Goal: Task Accomplishment & Management: Manage account settings

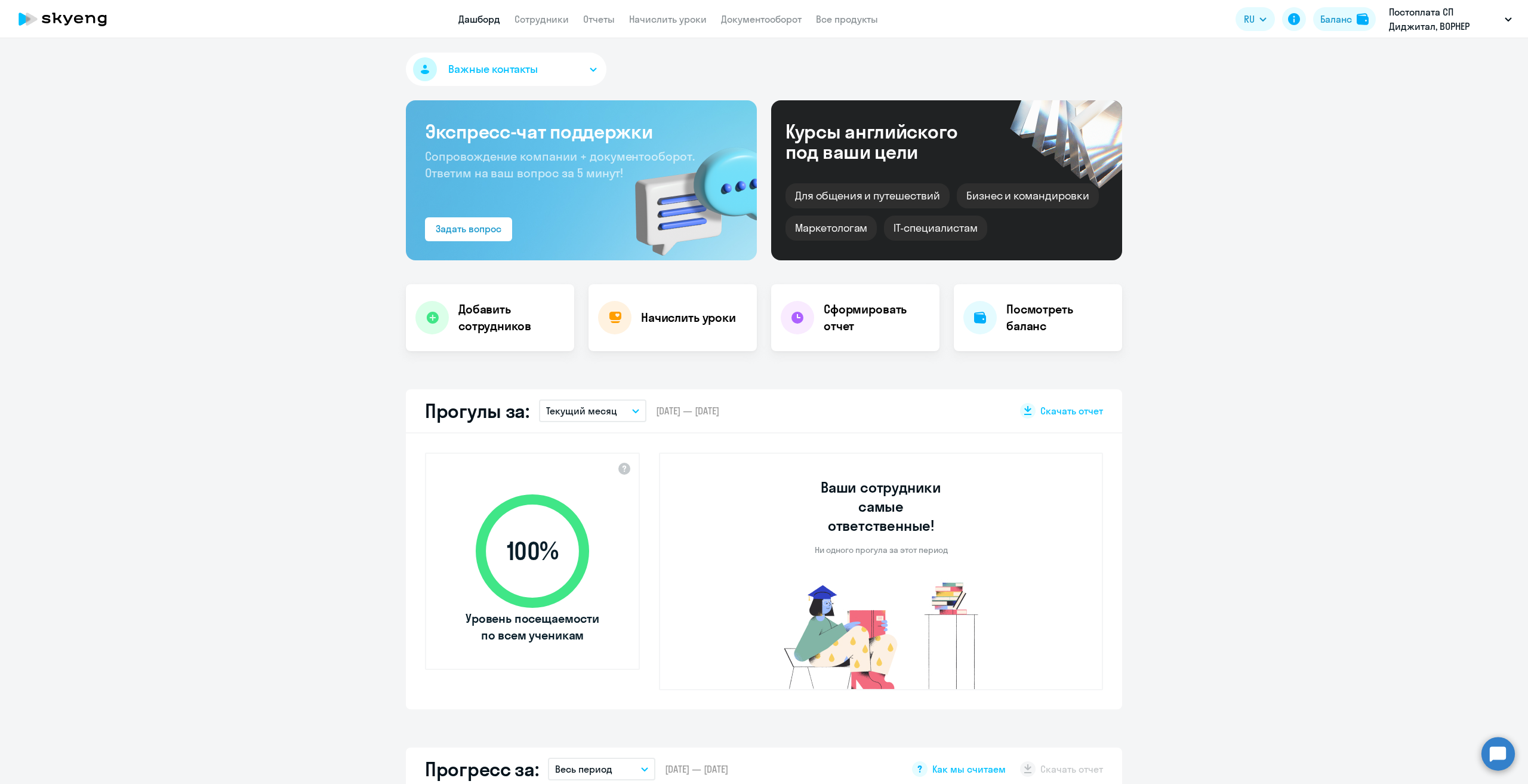
select select "30"
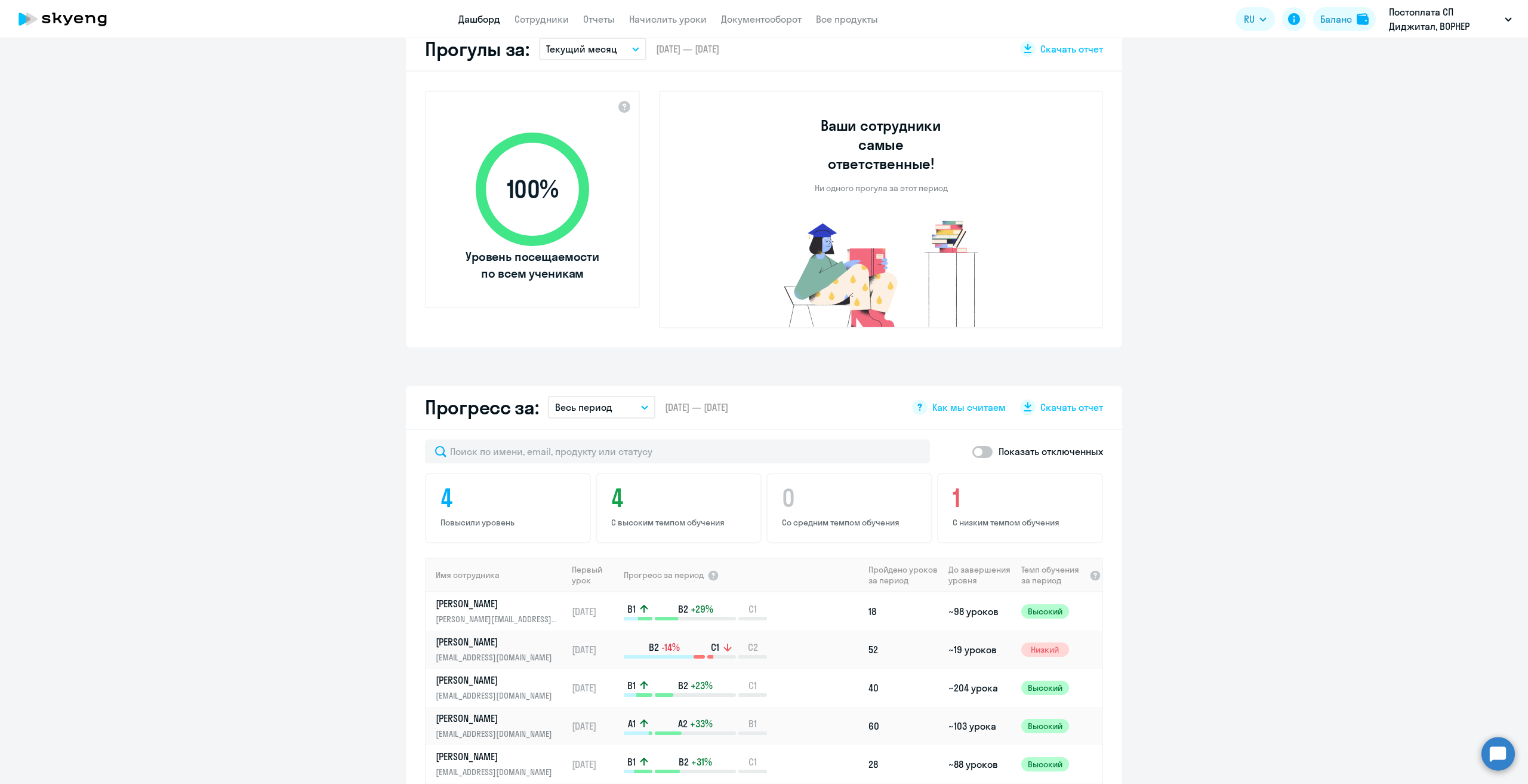
scroll to position [418, 0]
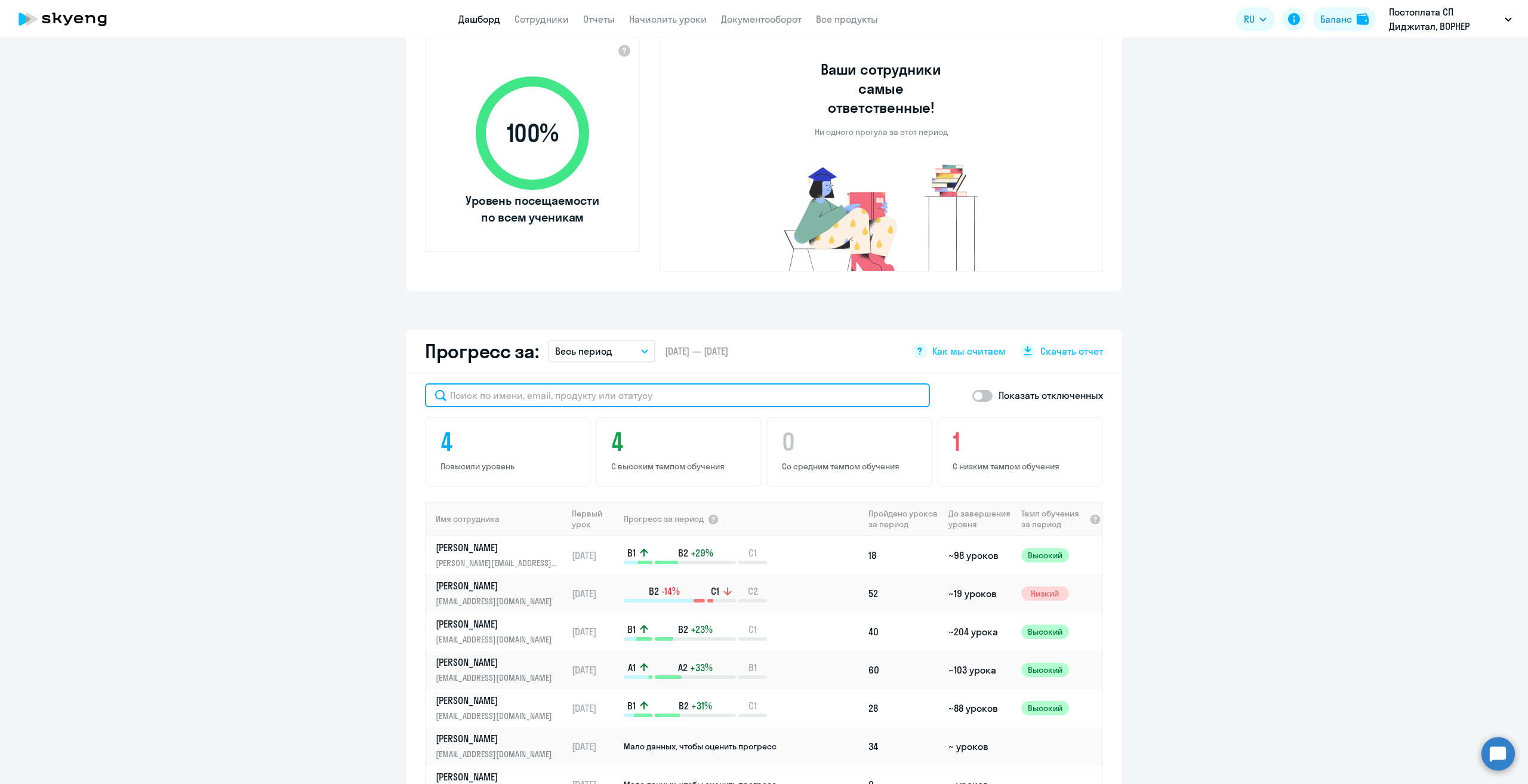
click at [766, 384] on input "text" at bounding box center [677, 395] width 505 height 24
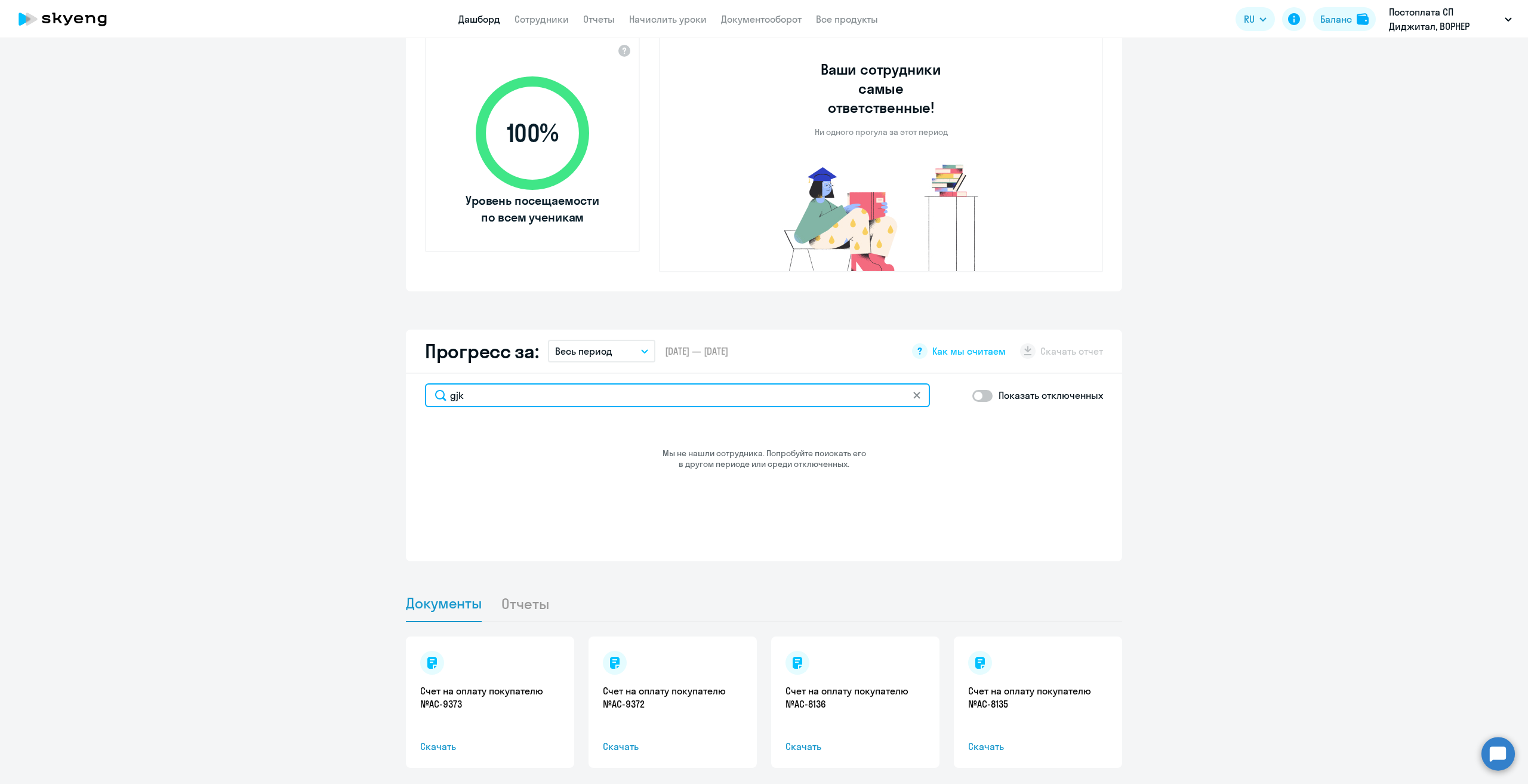
type input "g"
type input "пол"
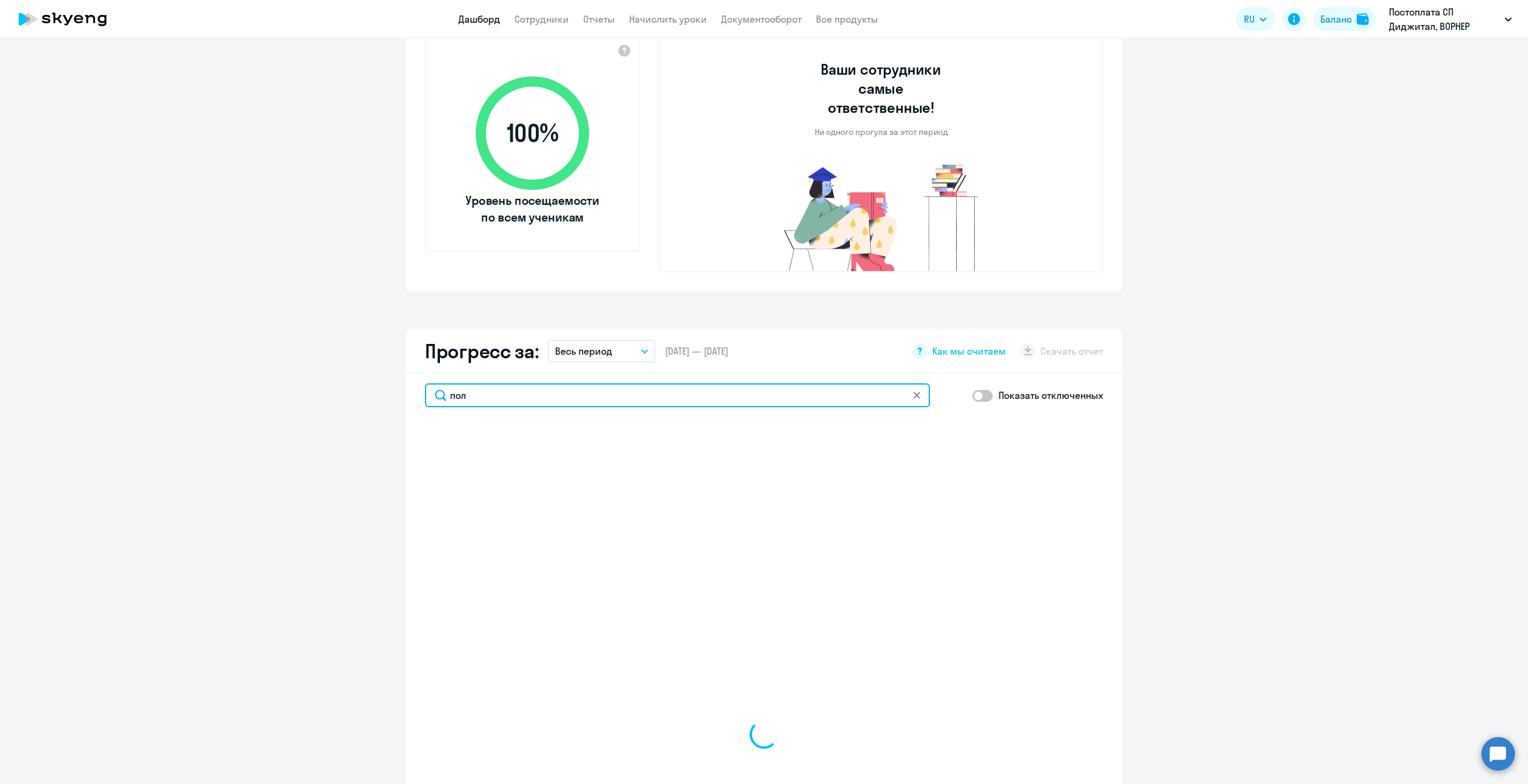
select select "30"
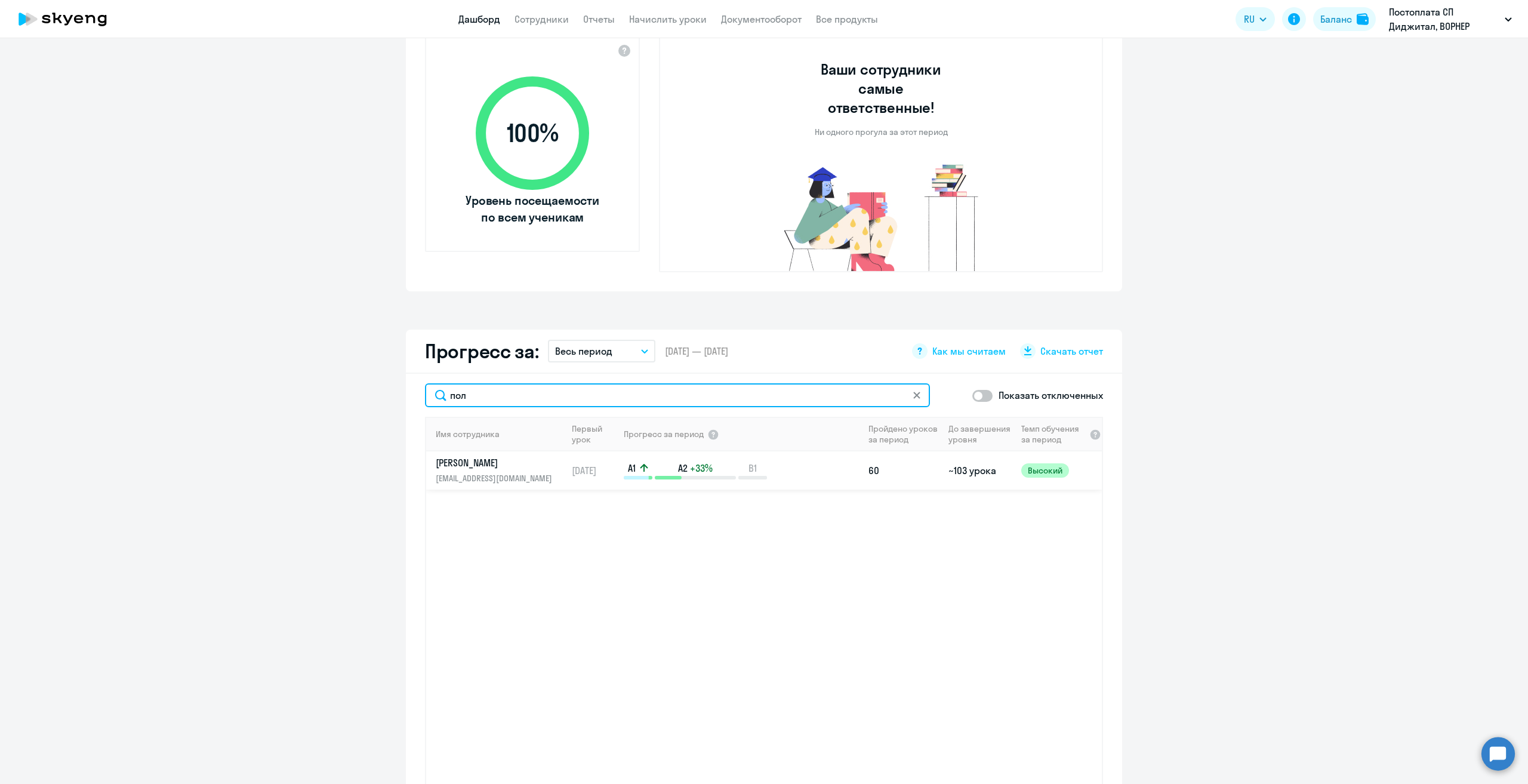
type input "пол"
click at [441, 456] on p "[PERSON_NAME]" at bounding box center [497, 463] width 123 height 13
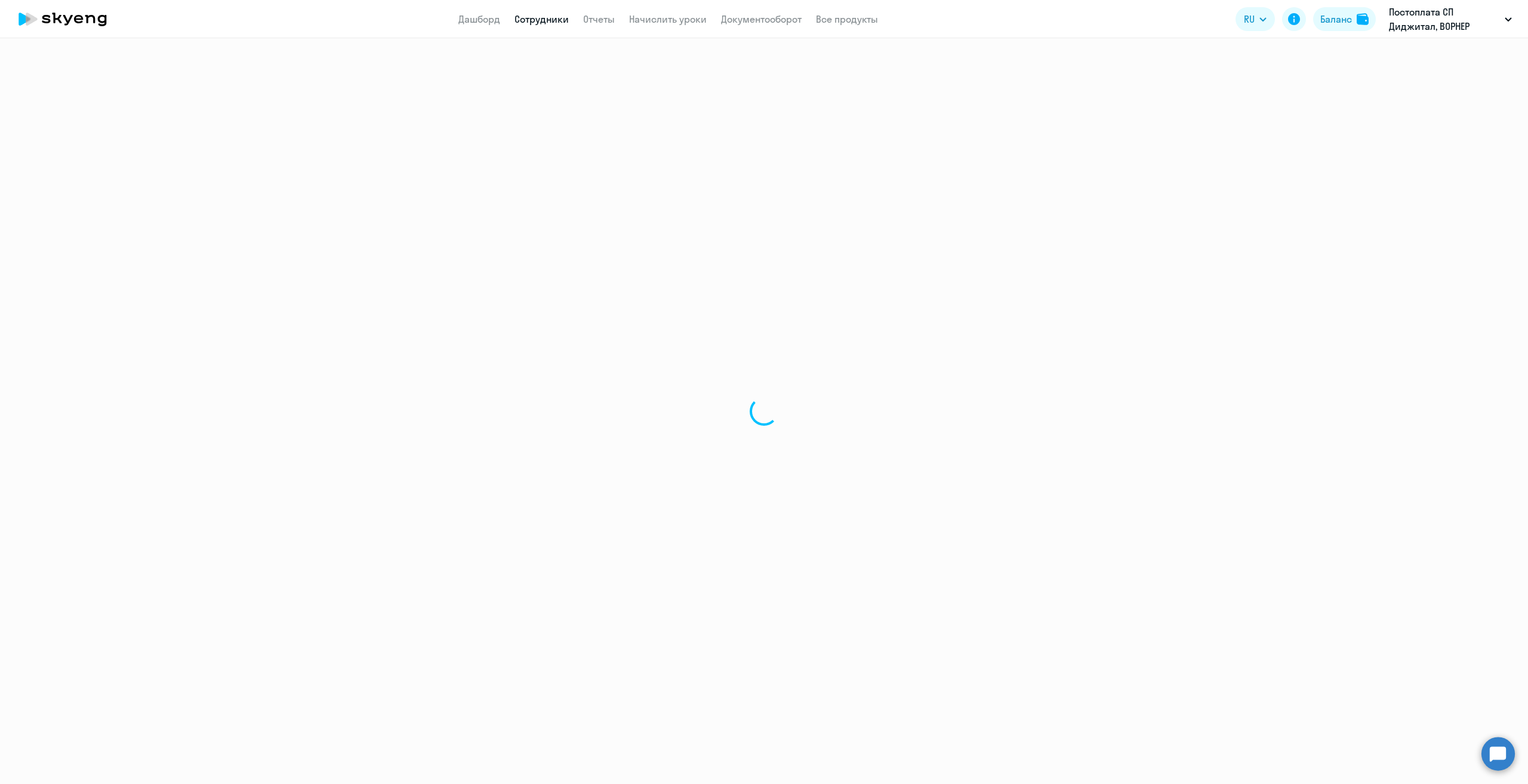
select select "english"
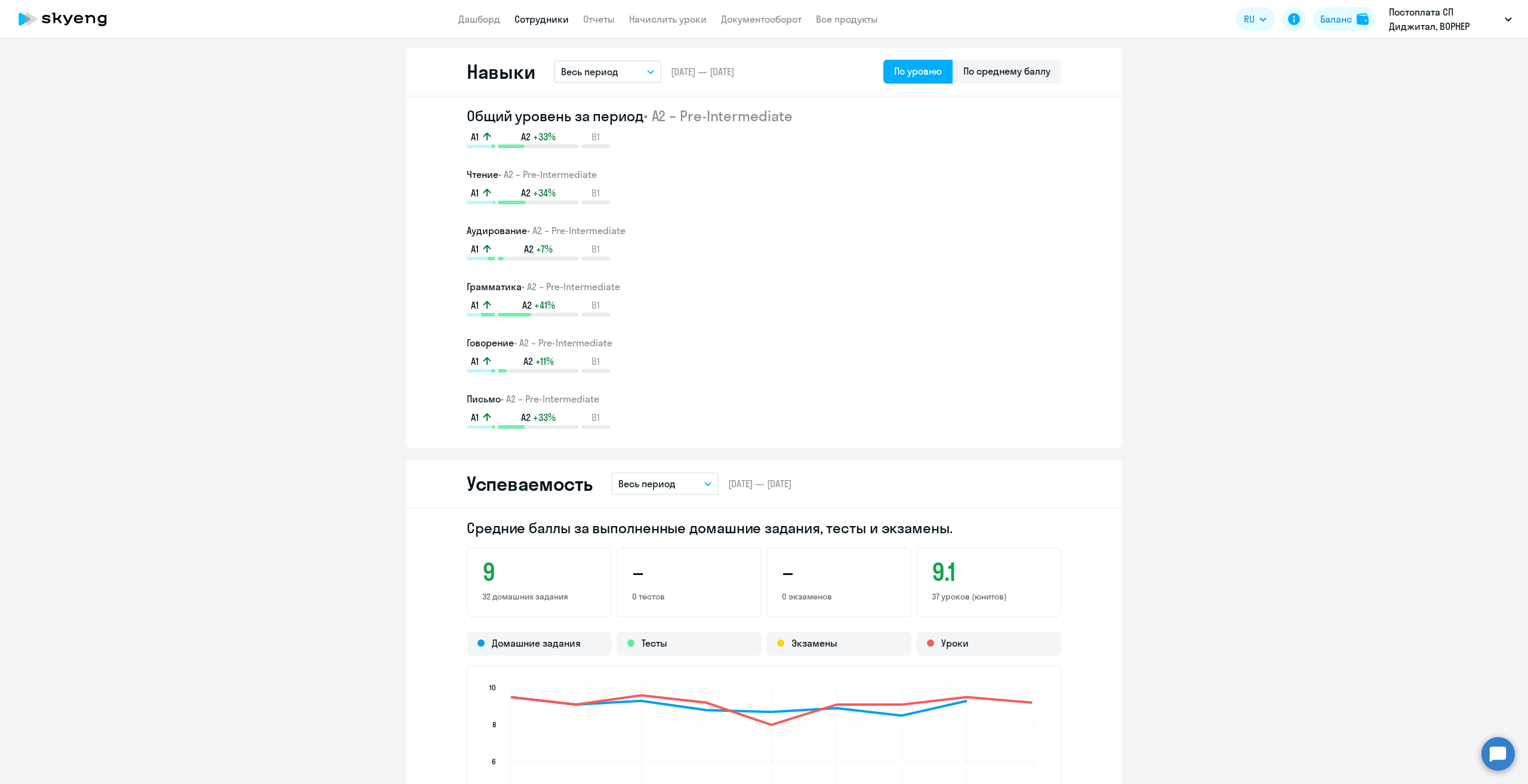
scroll to position [418, 0]
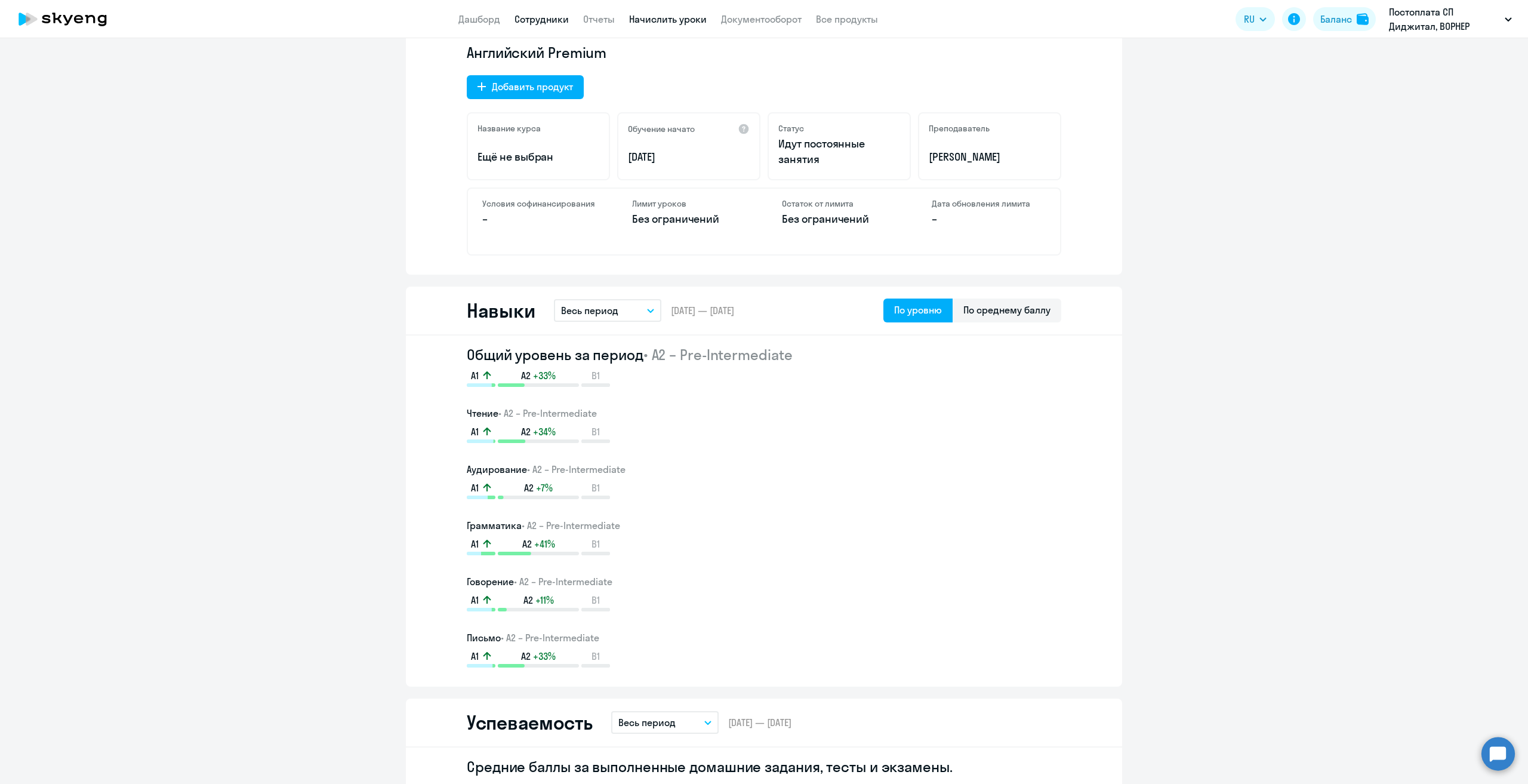
click at [652, 20] on link "Начислить уроки" at bounding box center [668, 19] width 77 height 12
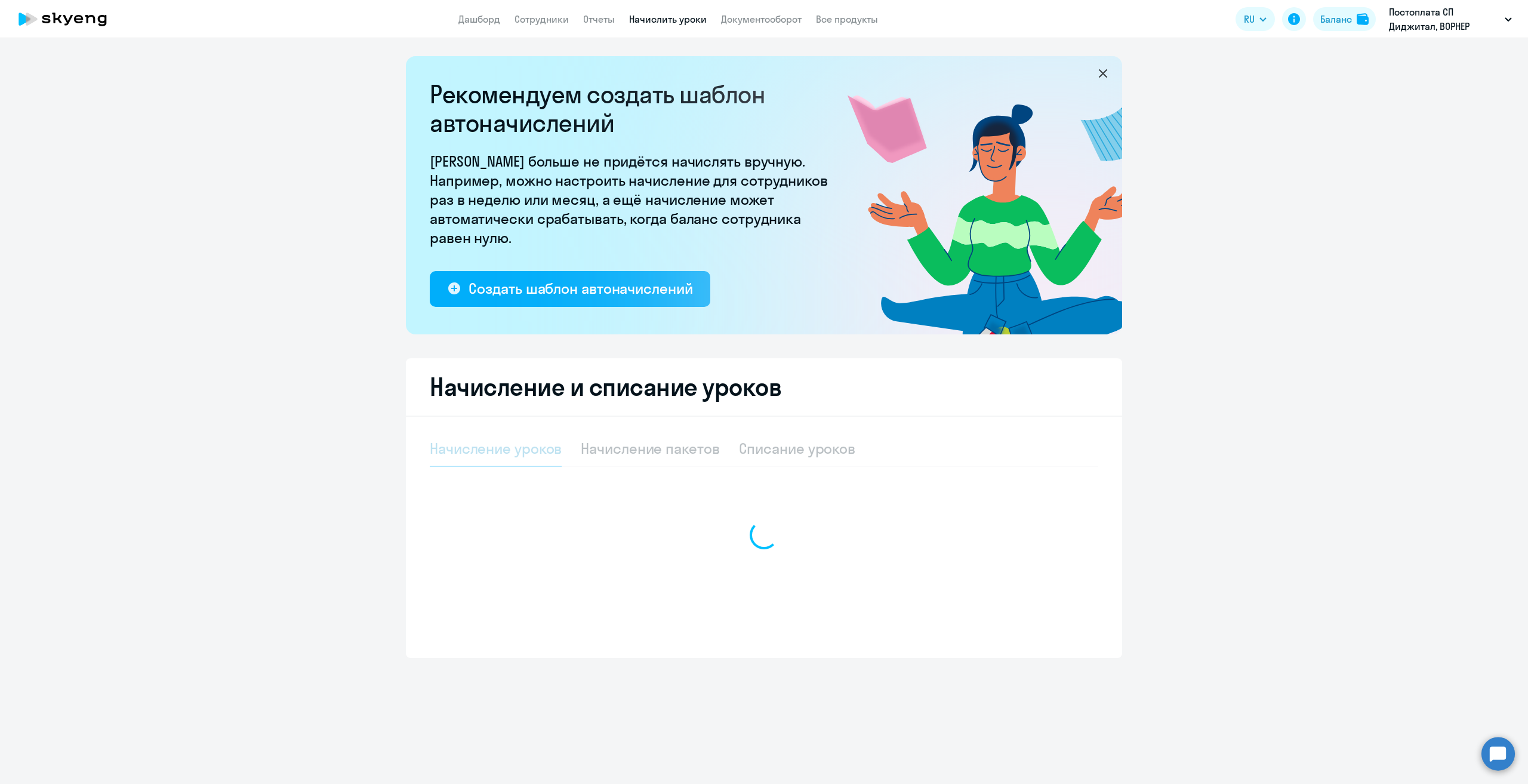
select select "10"
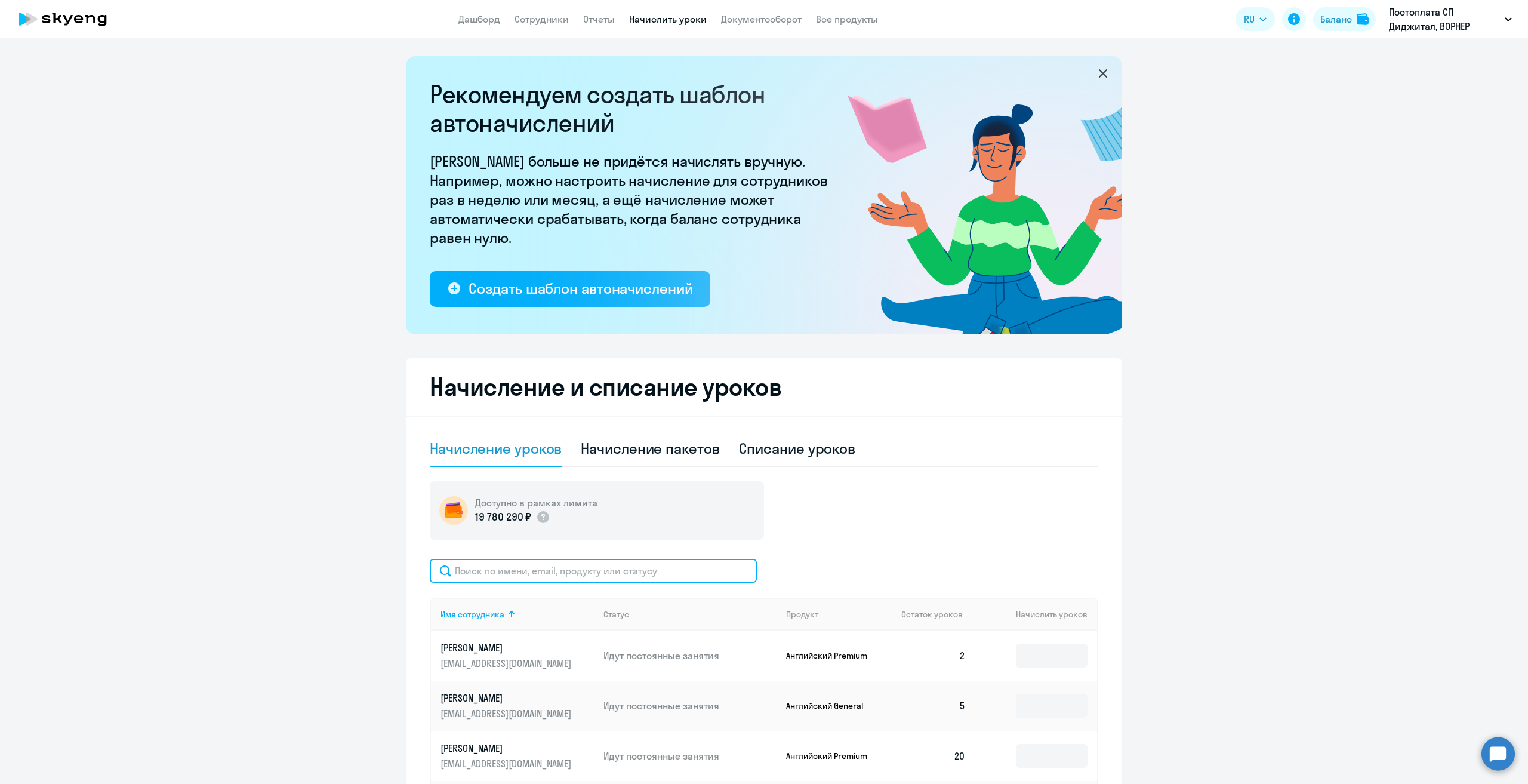
click at [573, 570] on input "text" at bounding box center [593, 570] width 327 height 24
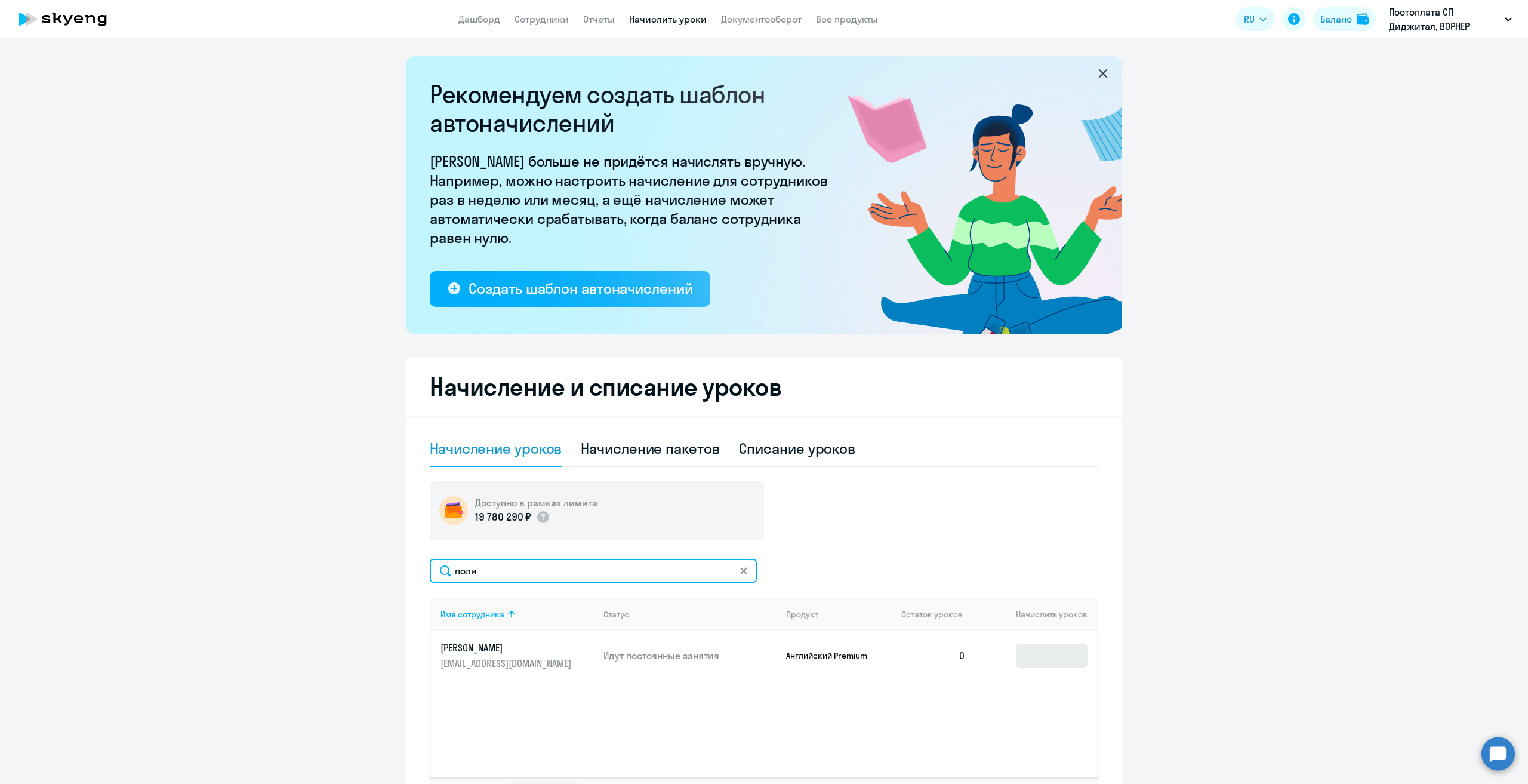
type input "поли"
click at [1045, 656] on input at bounding box center [1052, 655] width 72 height 24
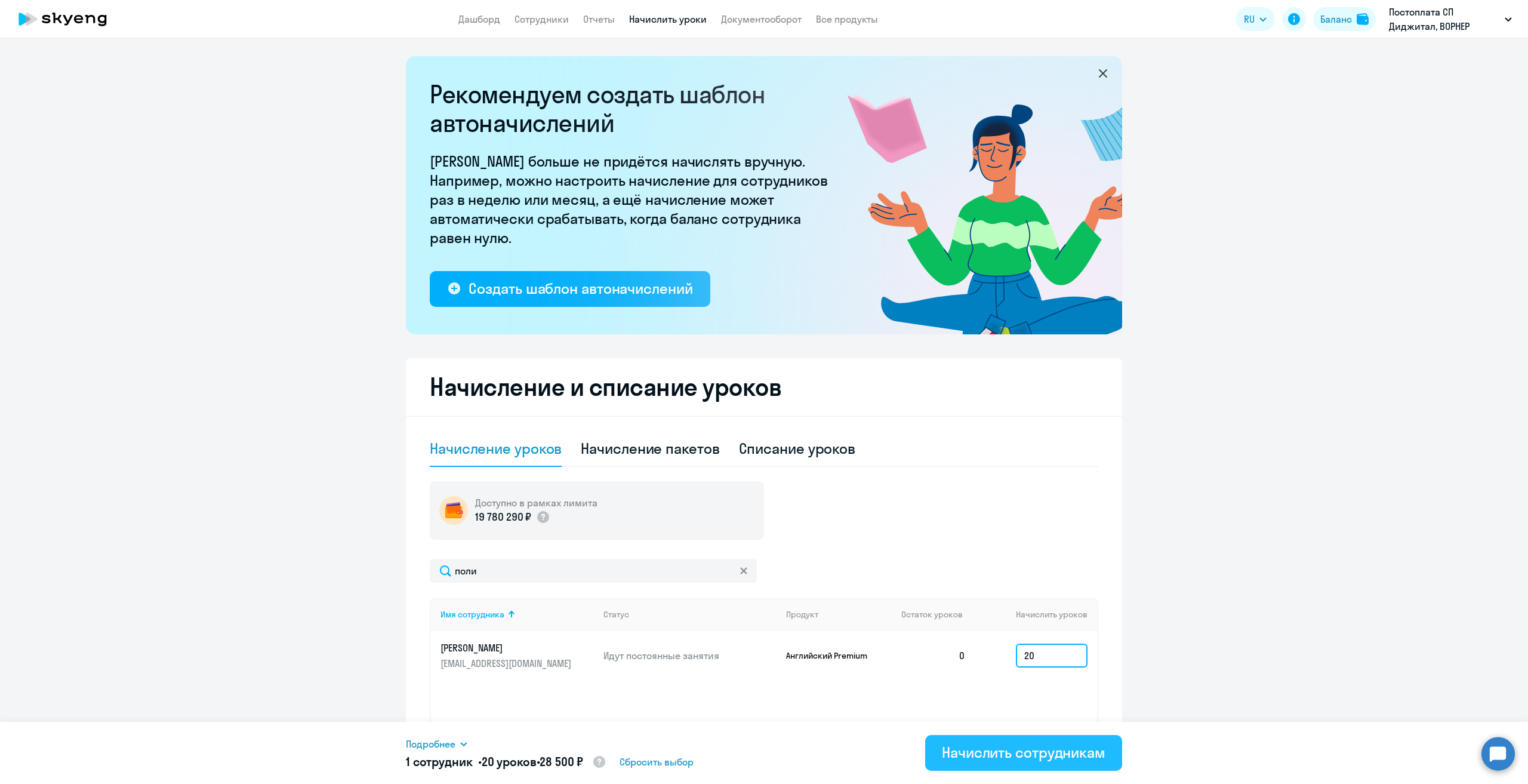
type input "20"
click at [1003, 745] on div "Начислить сотрудникам" at bounding box center [1024, 752] width 163 height 19
